Goal: Find specific page/section

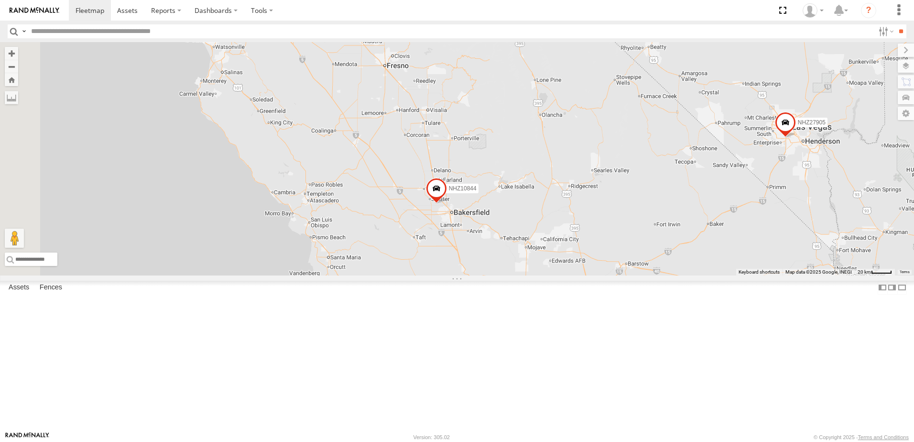
drag, startPoint x: 365, startPoint y: 235, endPoint x: 595, endPoint y: 121, distance: 256.4
click at [595, 121] on div "015910001545733 015910002010901 NHZ10844 NHZ27905 MCCZ242164" at bounding box center [457, 158] width 914 height 233
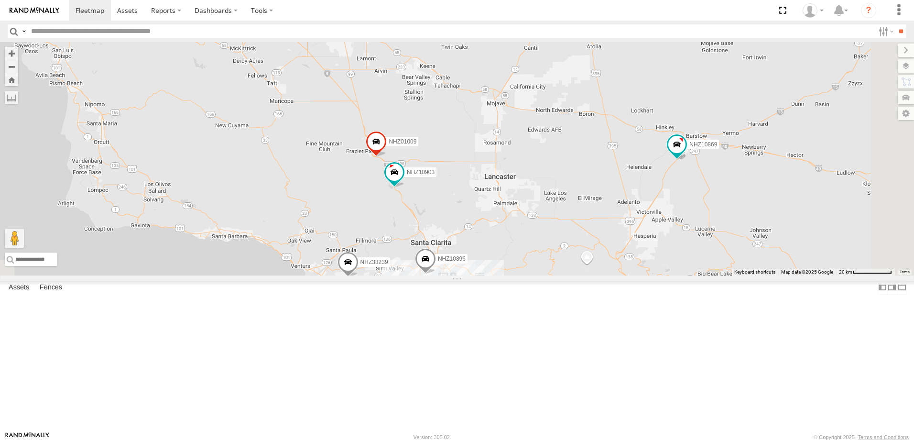
drag, startPoint x: 504, startPoint y: 295, endPoint x: 393, endPoint y: 172, distance: 166.5
click at [393, 172] on div "015910001545733 015910002010901 NHZ10844 NHZ27905 MCCZ242164 NHZ33239 NHZ01009 …" at bounding box center [457, 158] width 914 height 233
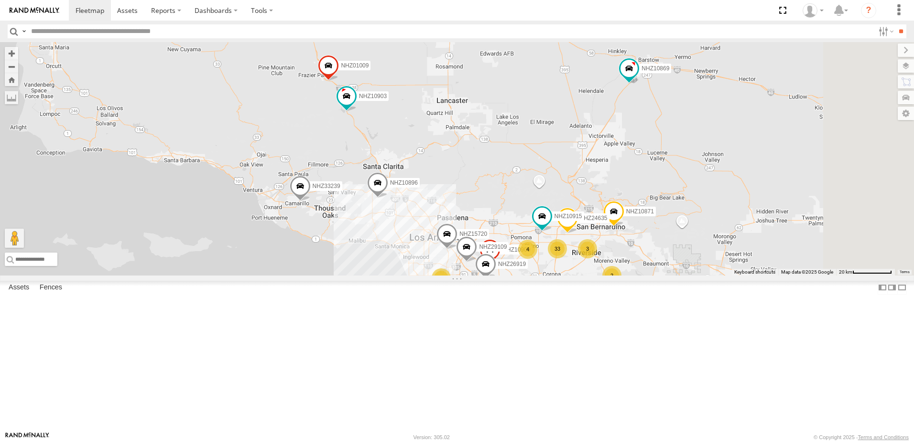
drag, startPoint x: 442, startPoint y: 255, endPoint x: 327, endPoint y: 108, distance: 186.0
click at [328, 109] on div "015910001545733 015910002010901 NHZ10844 NHZ27905 MCCZ242164 NHZ33239 NHZ01009 …" at bounding box center [457, 158] width 914 height 233
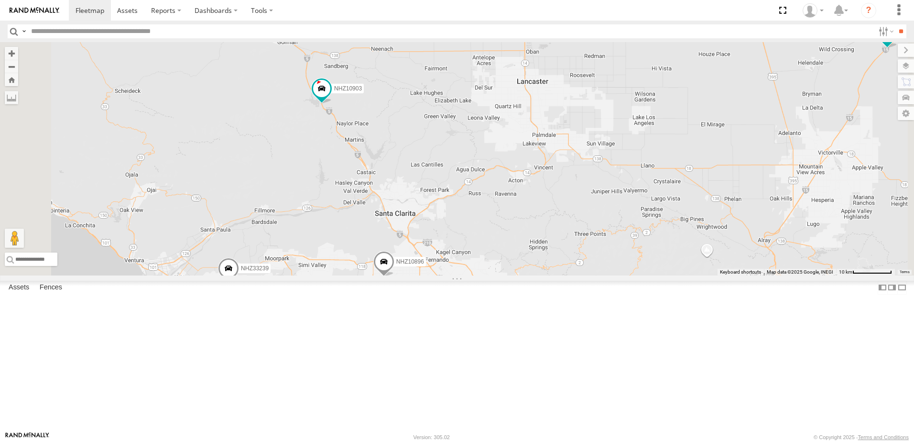
drag, startPoint x: 397, startPoint y: 96, endPoint x: 424, endPoint y: 219, distance: 126.2
click at [424, 219] on div "015910001545733 015910002010901 NHZ10844 NHZ27905 MCCZ242164 NHZ33239 NHZ01009 …" at bounding box center [457, 158] width 914 height 233
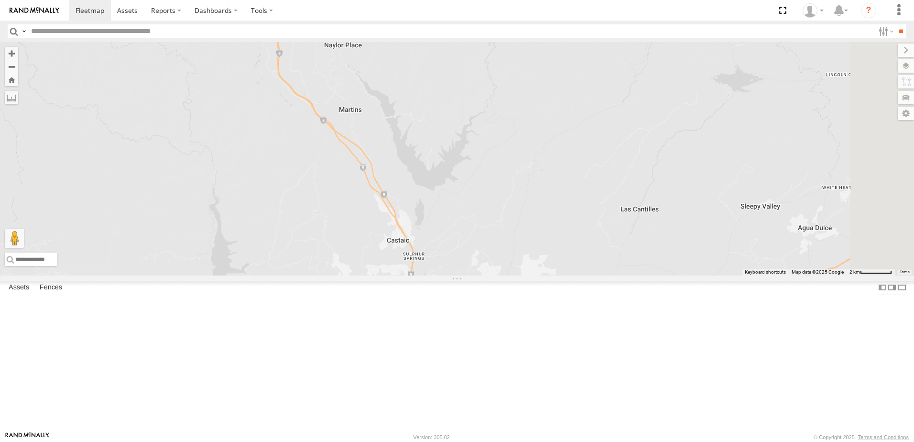
drag, startPoint x: 437, startPoint y: 242, endPoint x: 404, endPoint y: 221, distance: 39.1
click at [404, 221] on div "015910001545733 015910002010901 NHZ10844 NHZ27905 MCCZ242164 NHZ33239 NHZ01009 …" at bounding box center [457, 158] width 914 height 233
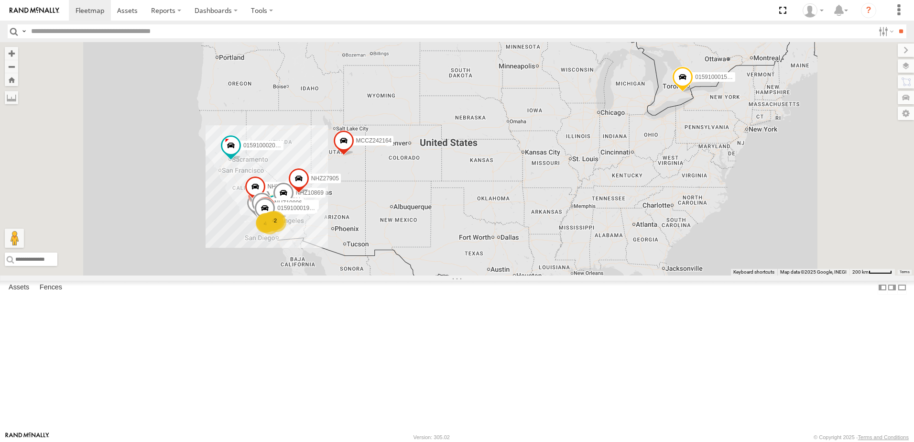
click at [58, 27] on input "text" at bounding box center [450, 31] width 847 height 14
paste input "********"
type input "********"
click at [895, 24] on input "**" at bounding box center [900, 31] width 11 height 14
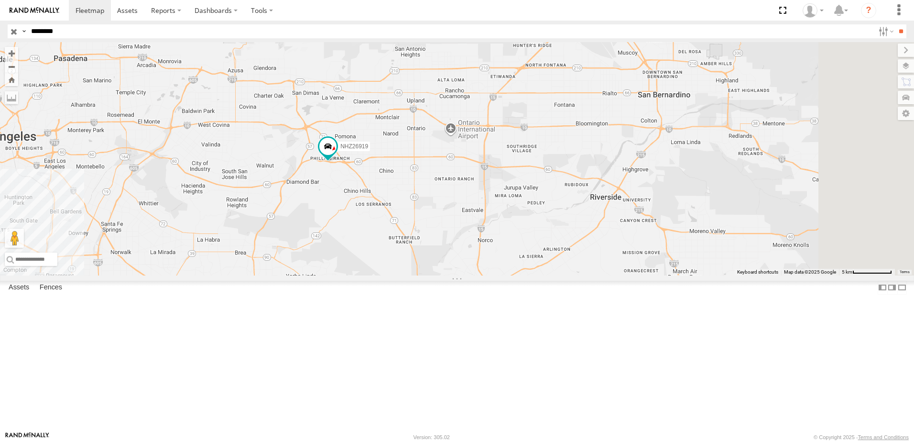
drag, startPoint x: 487, startPoint y: 288, endPoint x: 409, endPoint y: 262, distance: 81.5
click at [409, 262] on div "NHZ26919" at bounding box center [457, 158] width 914 height 233
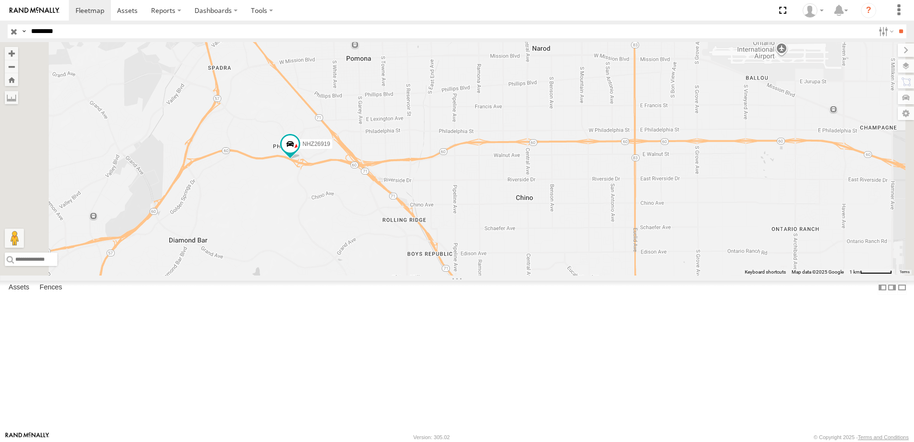
drag, startPoint x: 380, startPoint y: 280, endPoint x: 438, endPoint y: 296, distance: 60.4
click at [438, 275] on div "NHZ26919" at bounding box center [457, 158] width 914 height 233
